Goal: Transaction & Acquisition: Book appointment/travel/reservation

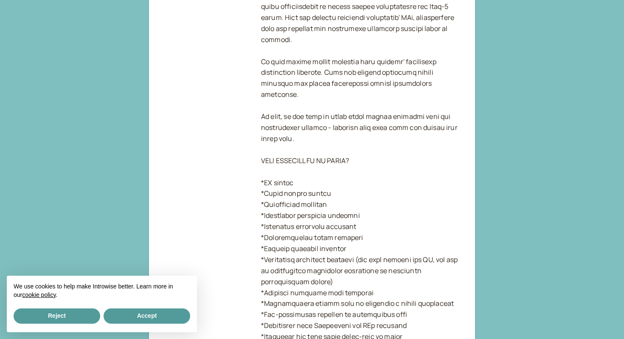
scroll to position [459, 0]
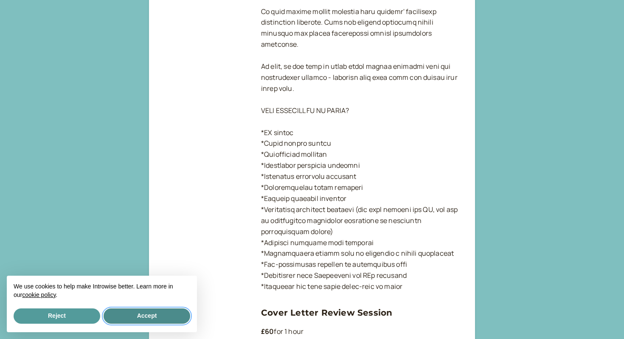
click at [136, 314] on button "Accept" at bounding box center [147, 315] width 87 height 15
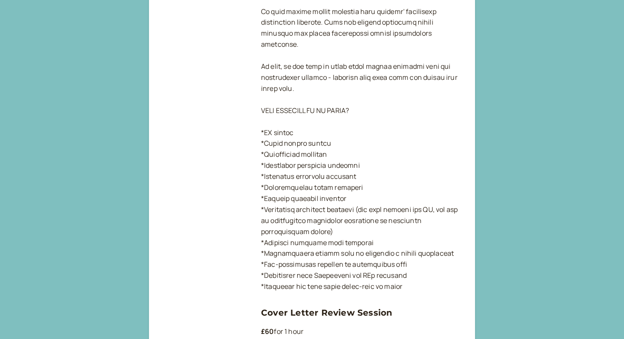
scroll to position [554, 0]
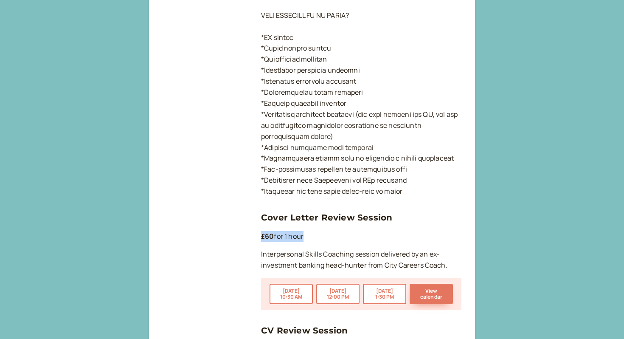
drag, startPoint x: 260, startPoint y: 237, endPoint x: 334, endPoint y: 240, distance: 74.4
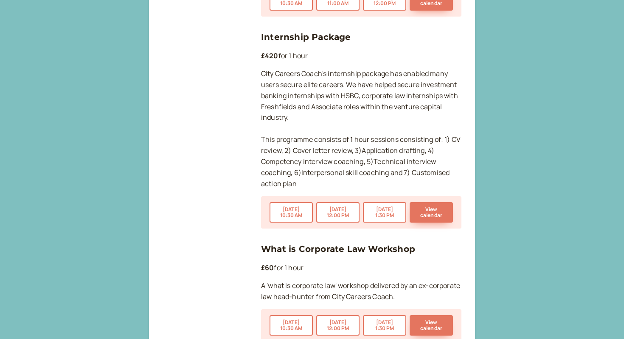
scroll to position [2456, 0]
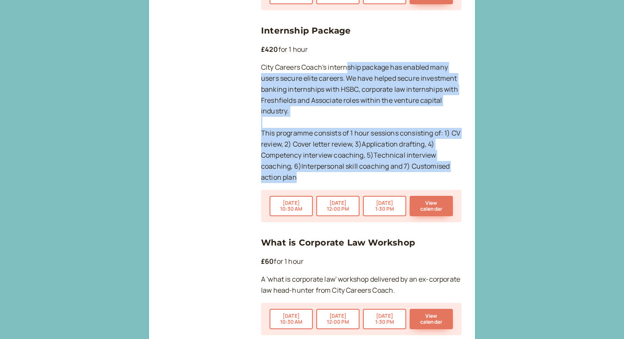
drag, startPoint x: 347, startPoint y: 67, endPoint x: 453, endPoint y: 184, distance: 157.6
click at [453, 184] on div "Internship Package £420 for 1 hour City Careers Coach's internship package has …" at bounding box center [361, 123] width 201 height 198
click at [432, 183] on div "Internship Package £420 for 1 hour City Careers Coach's internship package has …" at bounding box center [361, 123] width 201 height 198
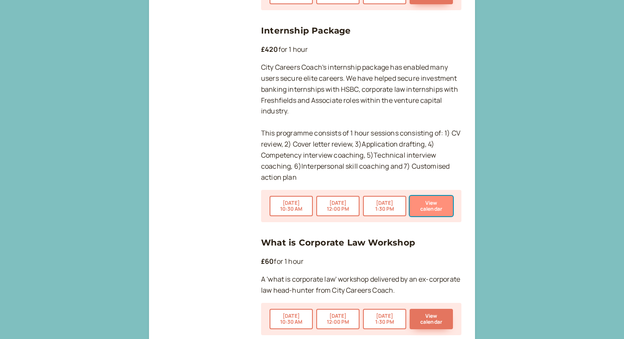
click at [434, 205] on button "View calendar" at bounding box center [431, 206] width 43 height 20
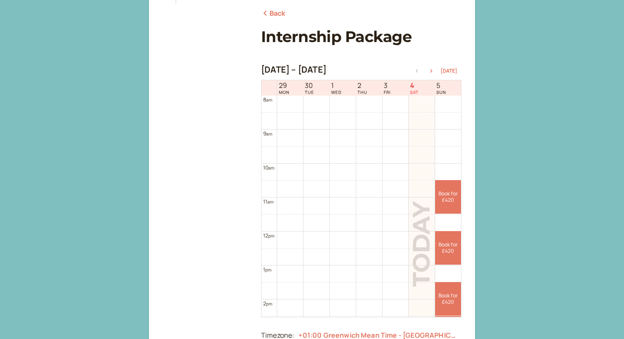
scroll to position [109, 0]
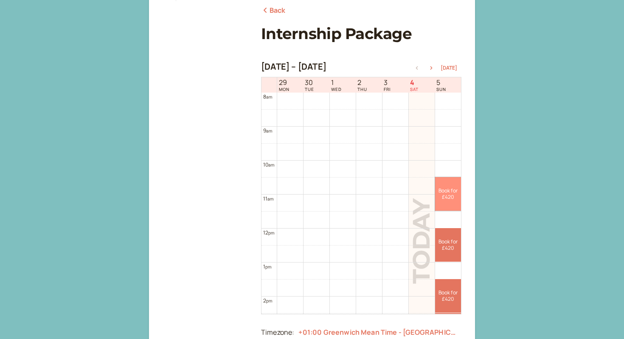
click at [443, 199] on link "Book for £420 £420" at bounding box center [448, 194] width 26 height 34
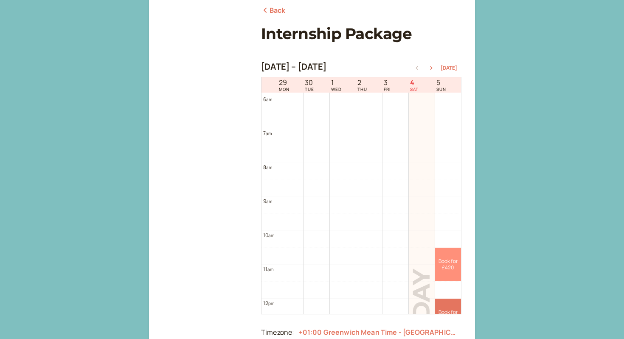
scroll to position [103, 0]
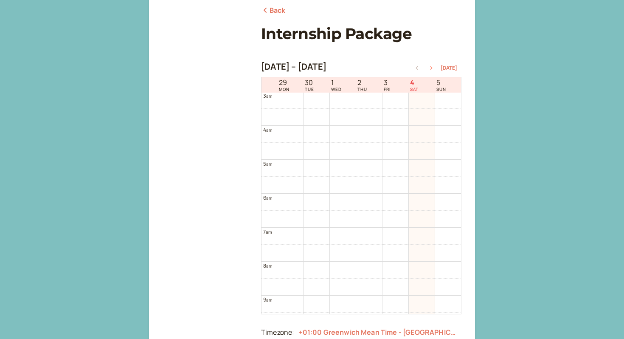
click at [434, 69] on icon "button" at bounding box center [431, 67] width 10 height 3
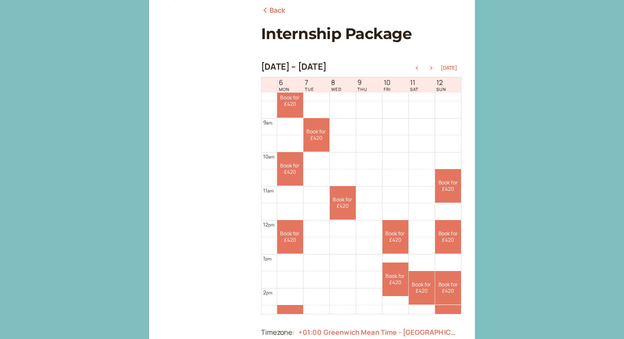
scroll to position [165, 0]
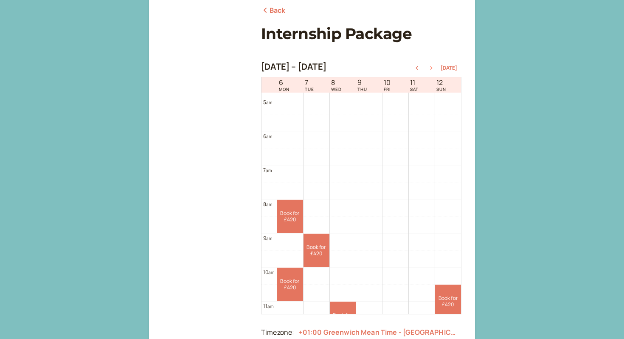
click at [433, 66] on button "button" at bounding box center [431, 68] width 10 height 6
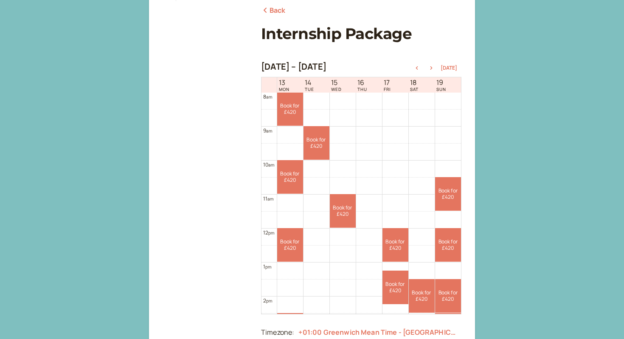
scroll to position [0, 0]
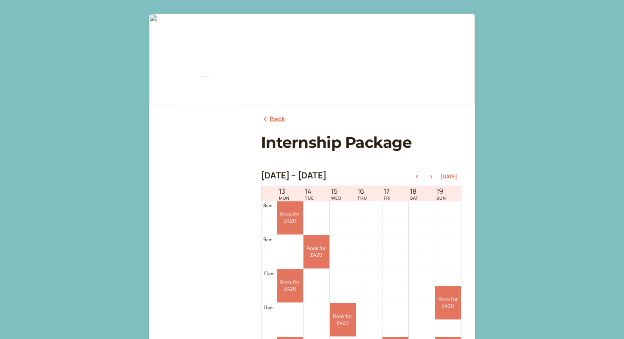
click at [277, 120] on link "Back" at bounding box center [273, 119] width 25 height 11
